Goal: Communication & Community: Answer question/provide support

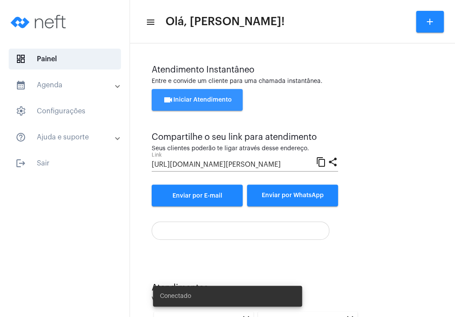
click at [226, 96] on button "videocam Iniciar Atendimento" at bounding box center [197, 100] width 91 height 22
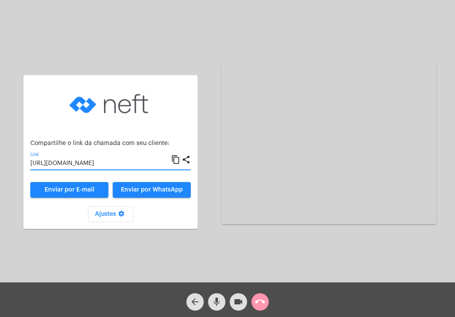
click at [138, 164] on input "[URL][DOMAIN_NAME]" at bounding box center [100, 163] width 141 height 7
click at [267, 302] on button "call_end" at bounding box center [260, 301] width 17 height 17
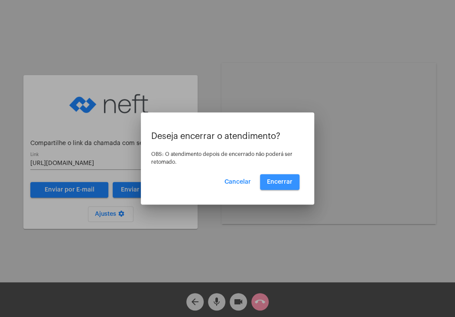
click at [287, 186] on button "Encerrar" at bounding box center [279, 182] width 39 height 16
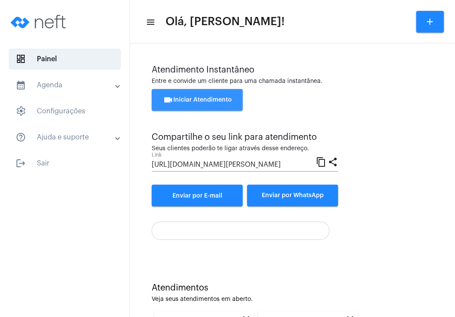
click at [224, 101] on span "videocam Iniciar Atendimento" at bounding box center [197, 100] width 69 height 6
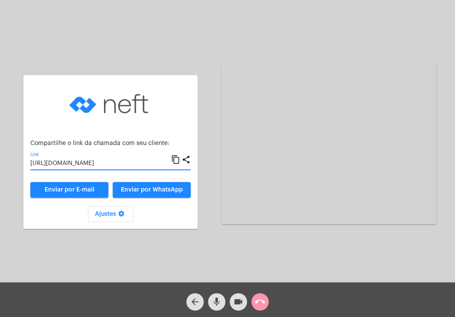
click at [130, 161] on input "[URL][DOMAIN_NAME]" at bounding box center [100, 163] width 141 height 7
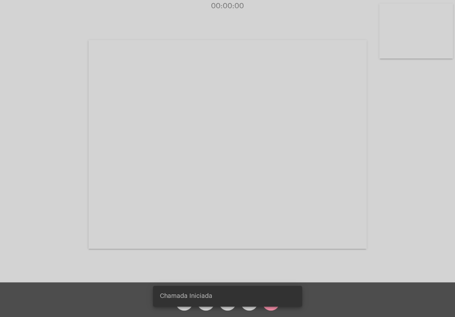
click at [421, 47] on video at bounding box center [417, 30] width 74 height 55
click at [303, 95] on video at bounding box center [282, 143] width 278 height 209
